Goal: Transaction & Acquisition: Purchase product/service

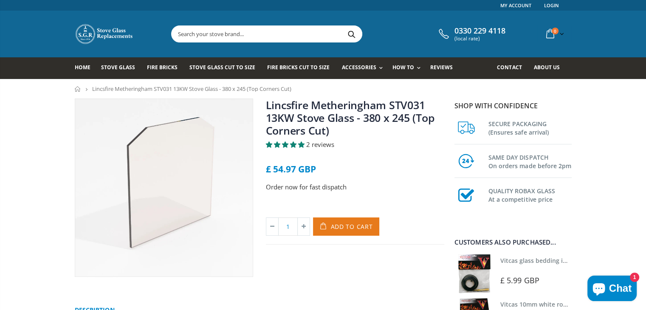
click at [349, 229] on span "Add to Cart" at bounding box center [352, 227] width 42 height 8
click at [334, 226] on span "Add to Cart" at bounding box center [352, 227] width 42 height 8
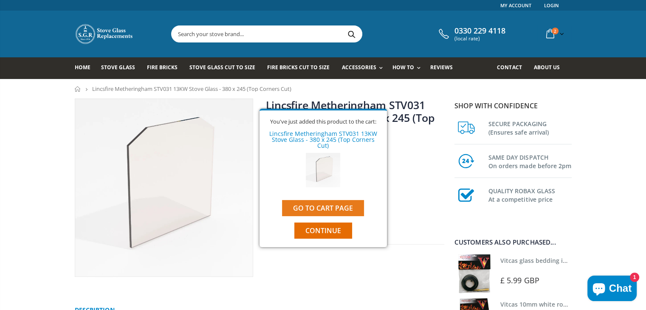
click at [328, 201] on link "Go to cart page" at bounding box center [323, 208] width 82 height 16
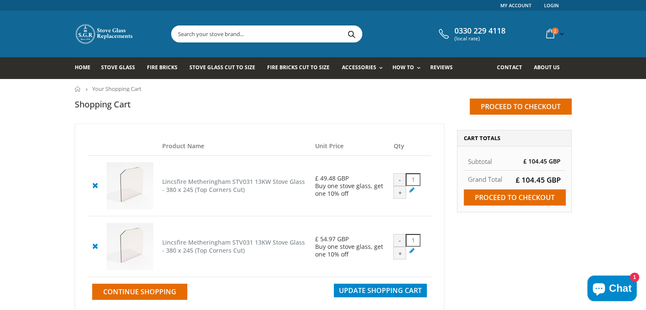
click at [398, 243] on div "-" at bounding box center [399, 240] width 13 height 13
click at [449, 254] on div "Product Name Unit Price Qty Lincsfire Metheringham STV031 13KW Stove Glass - 38…" at bounding box center [259, 220] width 382 height 192
click at [402, 241] on div "-" at bounding box center [399, 240] width 13 height 13
click at [399, 180] on div "-" at bounding box center [399, 179] width 13 height 13
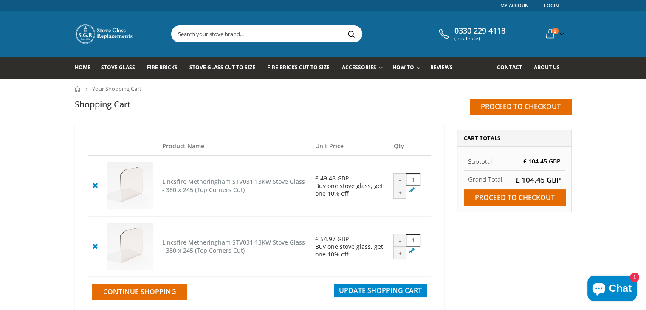
click at [94, 248] on icon at bounding box center [95, 246] width 11 height 10
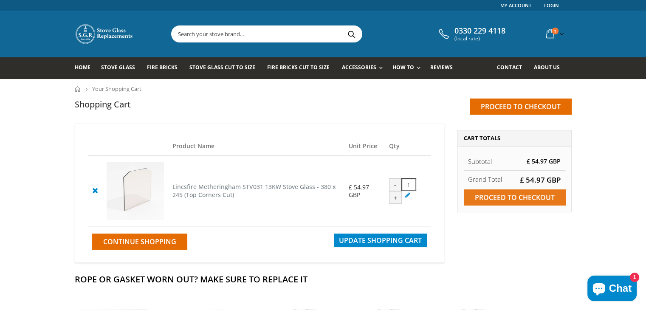
click at [492, 195] on input "Proceed to checkout" at bounding box center [515, 197] width 102 height 16
